Goal: Find contact information: Find contact information

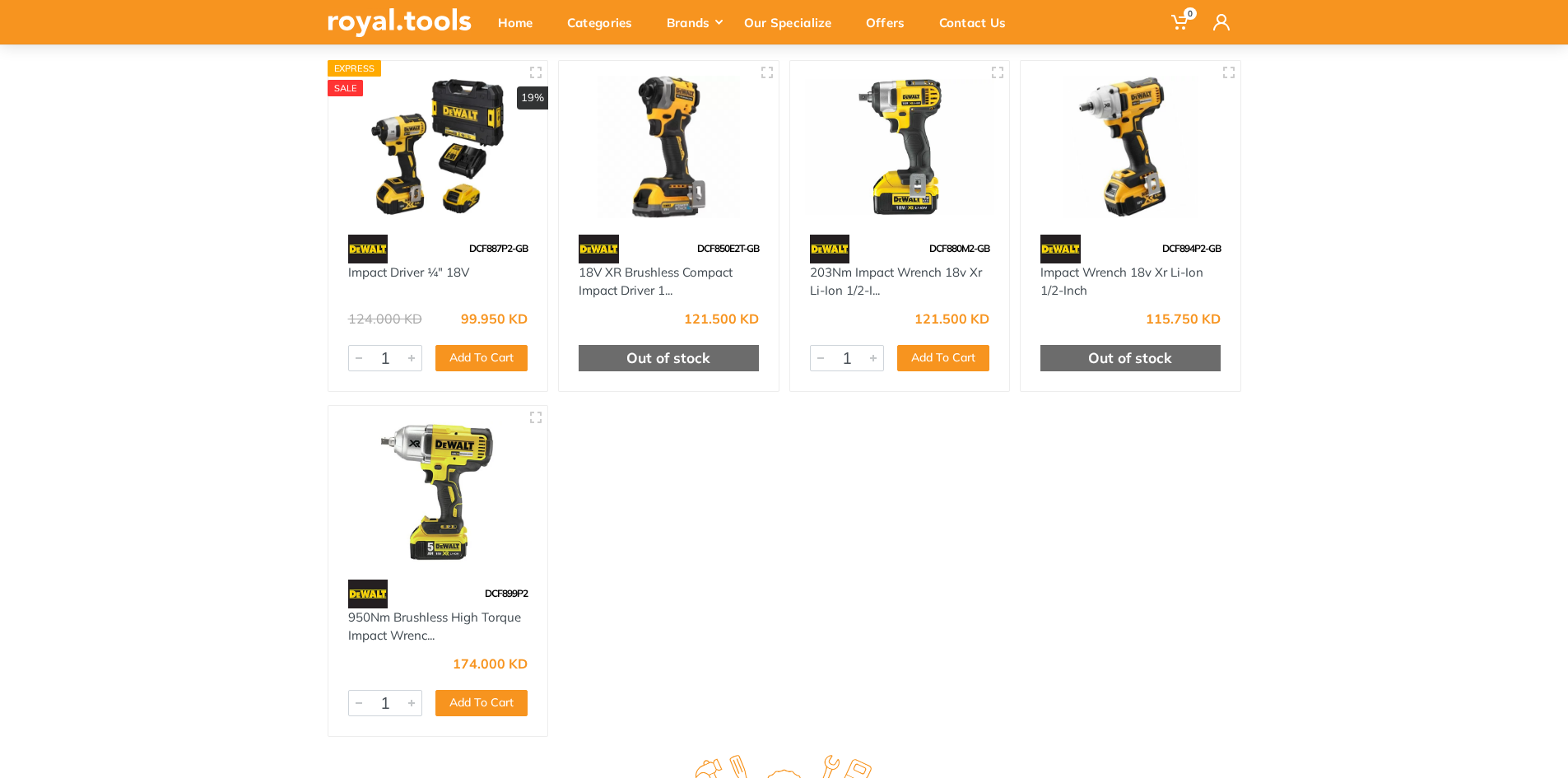
scroll to position [247, 0]
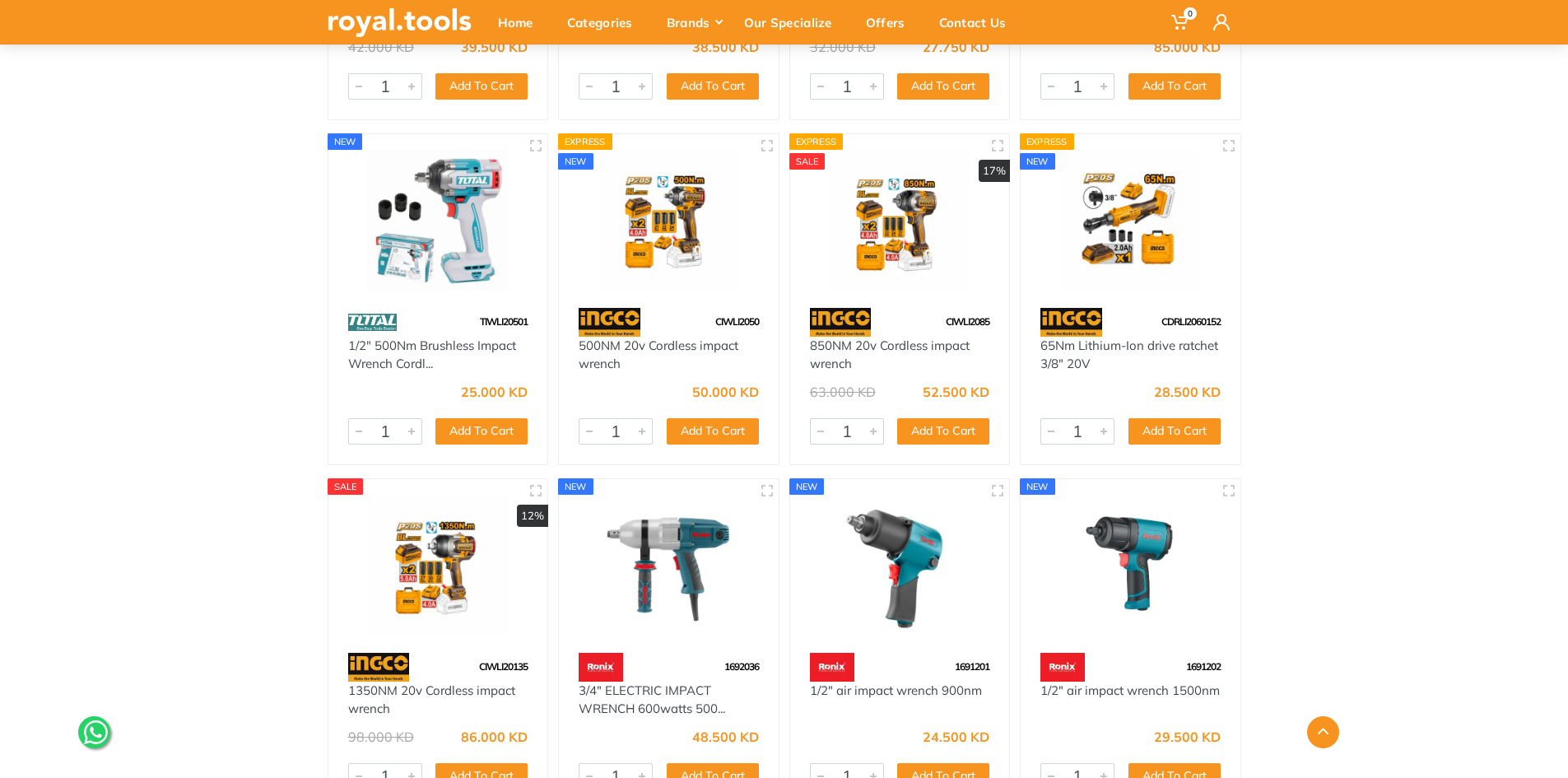
scroll to position [5623, 0]
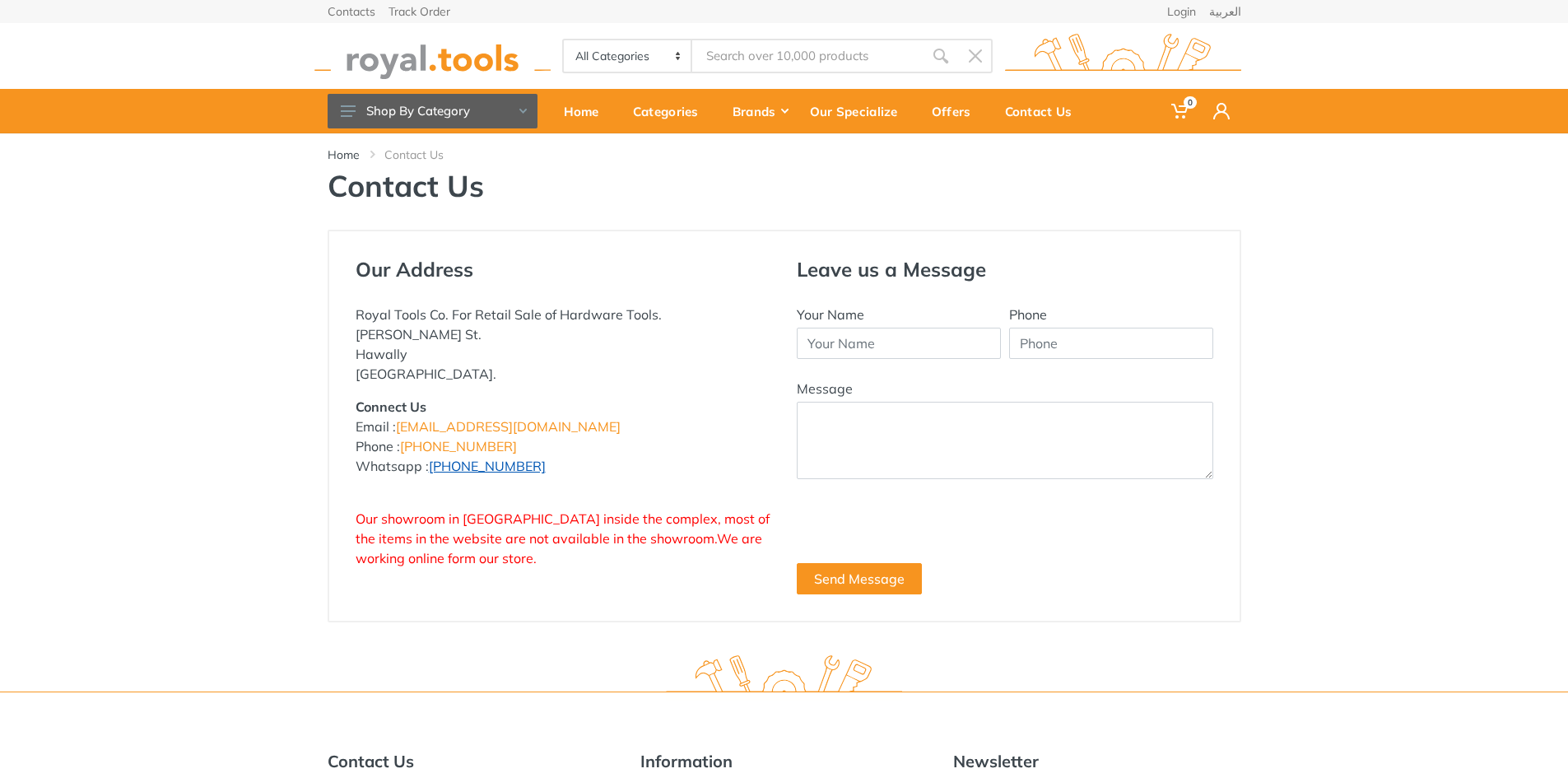
drag, startPoint x: 533, startPoint y: 468, endPoint x: 467, endPoint y: 470, distance: 66.0
click at [467, 470] on p "Connect Us Email : [EMAIL_ADDRESS][DOMAIN_NAME] Phone : [PHONE_NUMBER] Whatsapp…" at bounding box center [563, 437] width 417 height 79
copy link "96777125"
